Goal: Task Accomplishment & Management: Use online tool/utility

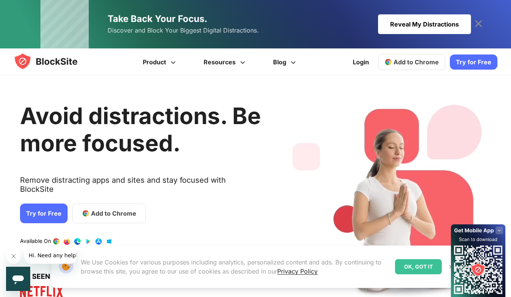
click at [92, 213] on link "Add to Chrome" at bounding box center [109, 213] width 74 height 20
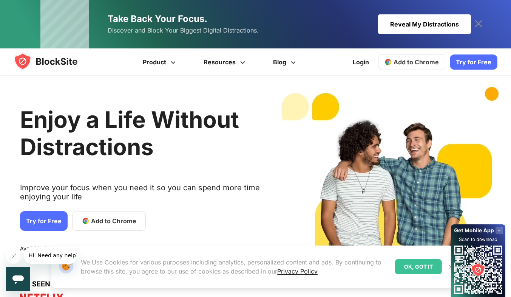
click at [84, 223] on span "2 / 4" at bounding box center [86, 221] width 8 height 8
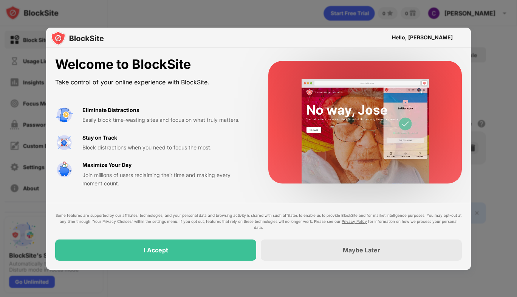
click at [175, 252] on div "I Accept" at bounding box center [155, 249] width 201 height 21
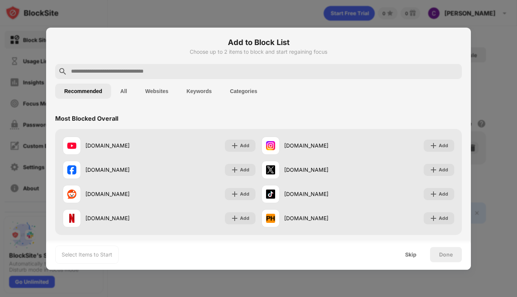
click at [406, 74] on input "text" at bounding box center [264, 71] width 388 height 9
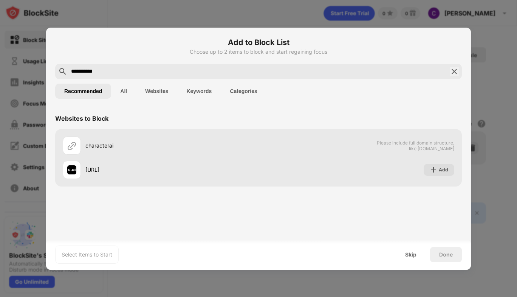
type input "**********"
click at [444, 169] on div "Add" at bounding box center [443, 170] width 9 height 8
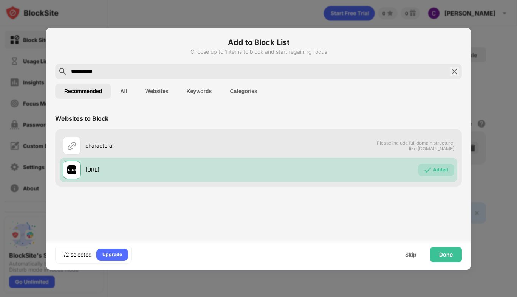
click at [455, 254] on div "Done" at bounding box center [446, 254] width 32 height 15
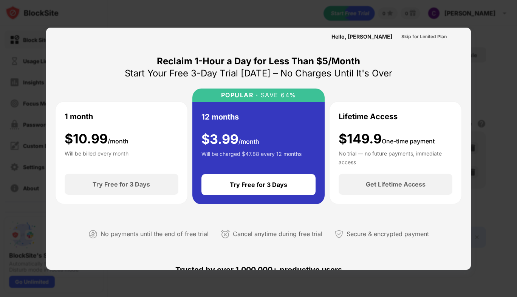
click at [498, 224] on div at bounding box center [258, 148] width 517 height 297
click at [498, 223] on div at bounding box center [258, 148] width 517 height 297
click at [502, 225] on div at bounding box center [258, 148] width 517 height 297
click at [496, 225] on div at bounding box center [258, 148] width 517 height 297
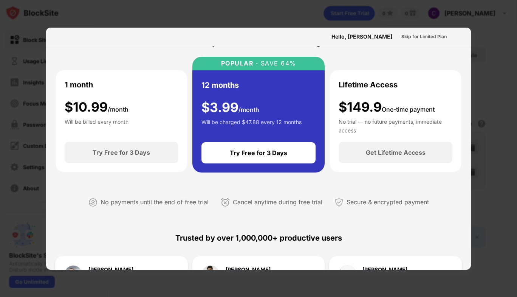
scroll to position [28, 0]
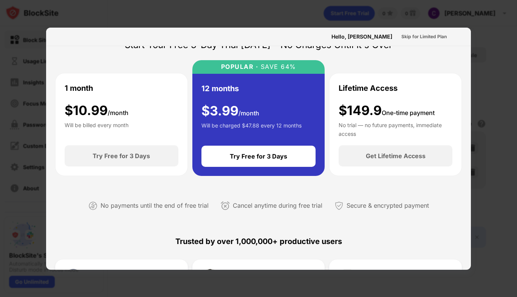
click at [471, 30] on div at bounding box center [258, 148] width 517 height 297
click at [506, 40] on div at bounding box center [258, 148] width 517 height 297
click at [507, 44] on div at bounding box center [258, 148] width 517 height 297
click at [507, 43] on div at bounding box center [258, 148] width 517 height 297
click at [486, 55] on div at bounding box center [258, 148] width 517 height 297
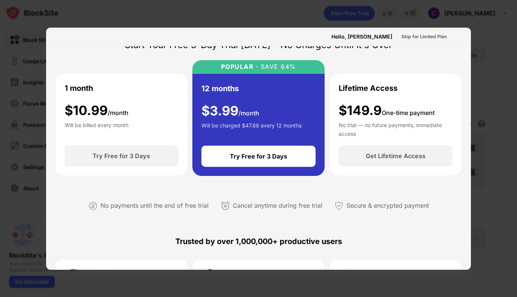
click at [488, 53] on div at bounding box center [258, 148] width 517 height 297
click at [489, 51] on div at bounding box center [258, 148] width 517 height 297
click at [490, 51] on div at bounding box center [258, 148] width 517 height 297
click at [489, 51] on div at bounding box center [258, 148] width 517 height 297
click at [491, 50] on div at bounding box center [258, 148] width 517 height 297
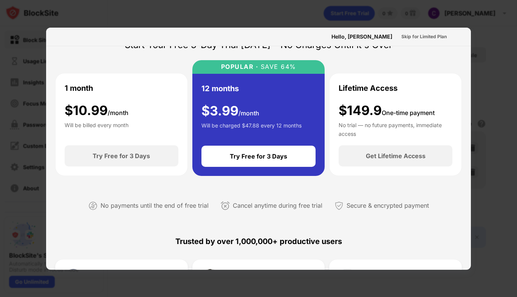
click at [490, 50] on div at bounding box center [258, 148] width 517 height 297
click at [491, 50] on div at bounding box center [258, 148] width 517 height 297
click at [498, 48] on div at bounding box center [258, 148] width 517 height 297
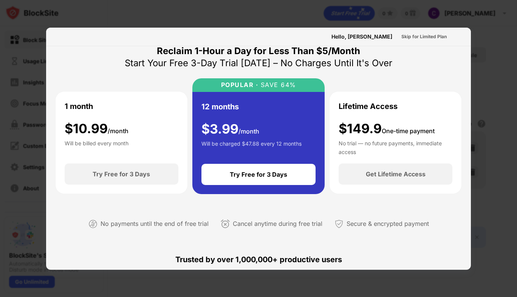
scroll to position [0, 0]
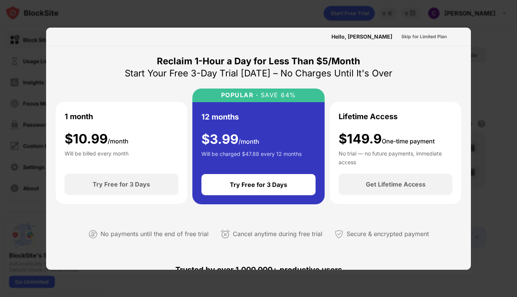
click at [515, 39] on div at bounding box center [258, 148] width 517 height 297
click at [513, 40] on div at bounding box center [258, 148] width 517 height 297
click at [507, 41] on div at bounding box center [258, 148] width 517 height 297
click at [506, 40] on div at bounding box center [258, 148] width 517 height 297
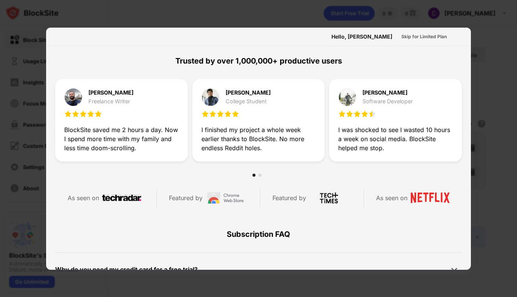
scroll to position [369, 0]
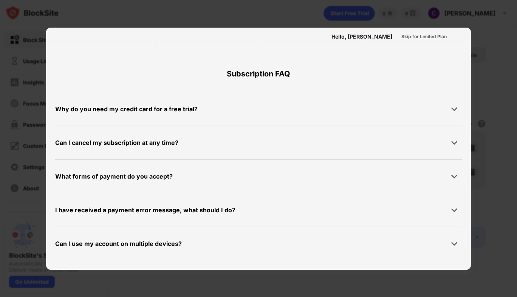
click at [515, 27] on div at bounding box center [258, 148] width 517 height 297
click at [506, 29] on div at bounding box center [258, 148] width 517 height 297
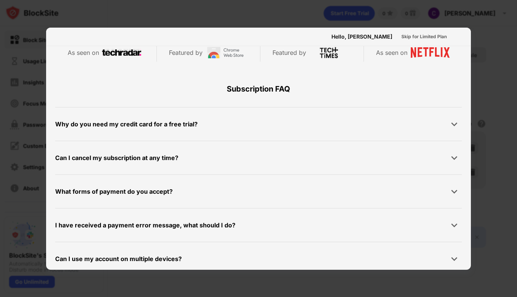
scroll to position [339, 0]
